Goal: Information Seeking & Learning: Learn about a topic

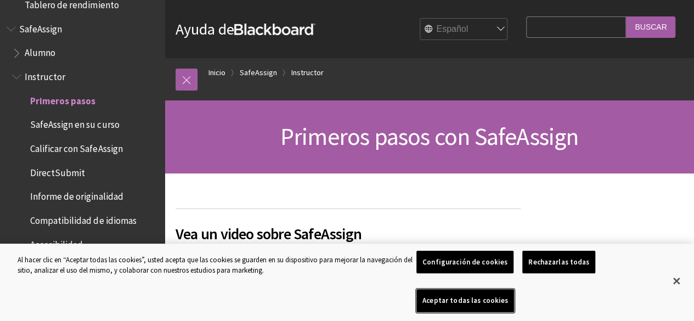
click at [514, 305] on button "Aceptar todas las cookies" at bounding box center [466, 300] width 98 height 23
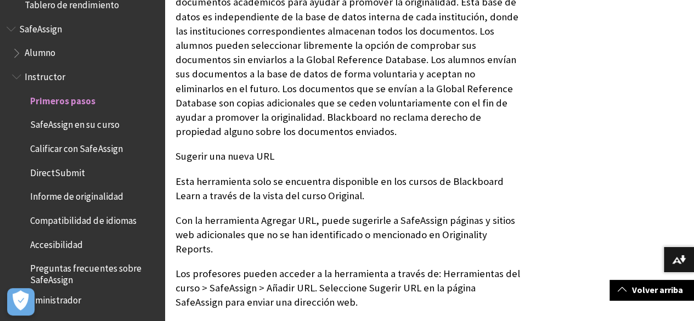
scroll to position [863, 0]
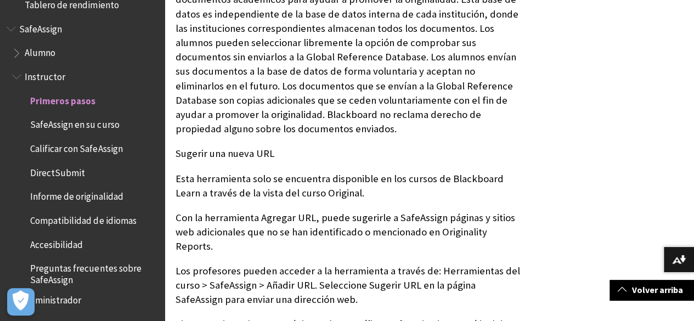
click at [43, 53] on span "Alumno" at bounding box center [40, 51] width 31 height 15
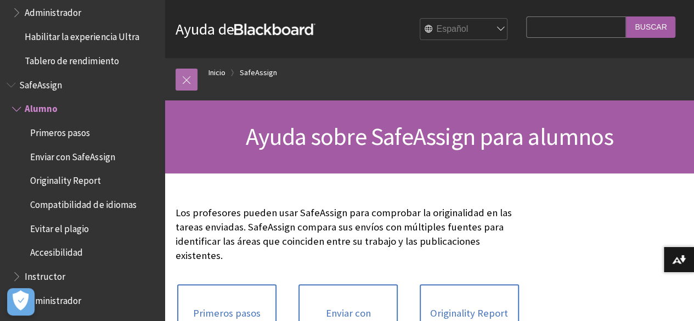
click at [187, 81] on link at bounding box center [187, 80] width 22 height 22
